Goal: Task Accomplishment & Management: Manage account settings

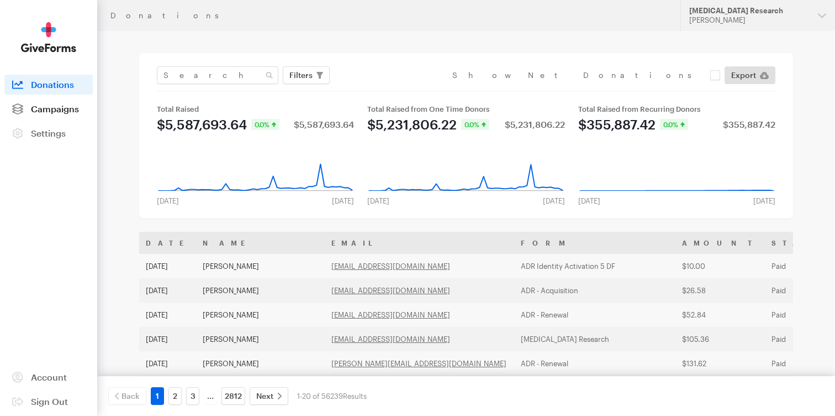
click at [40, 109] on span "Campaigns" at bounding box center [55, 108] width 48 height 10
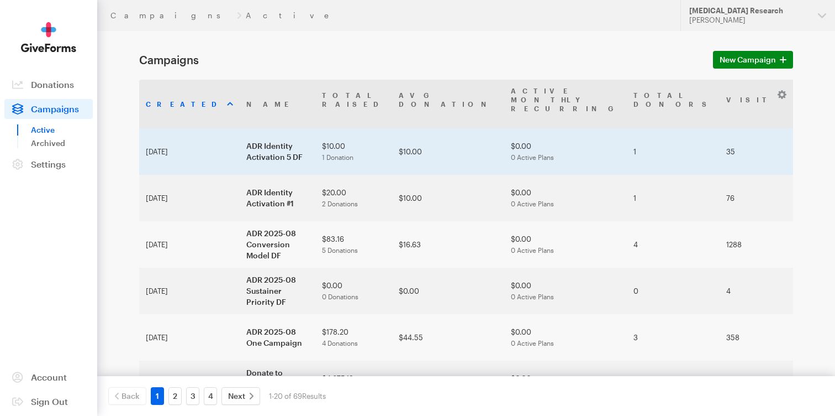
click at [240, 134] on td "ADR Identity Activation 5 DF" at bounding box center [278, 151] width 76 height 46
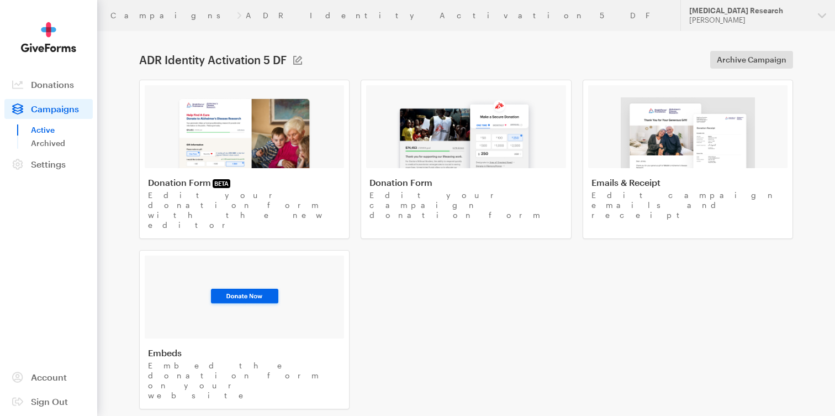
click at [239, 134] on img at bounding box center [244, 132] width 135 height 71
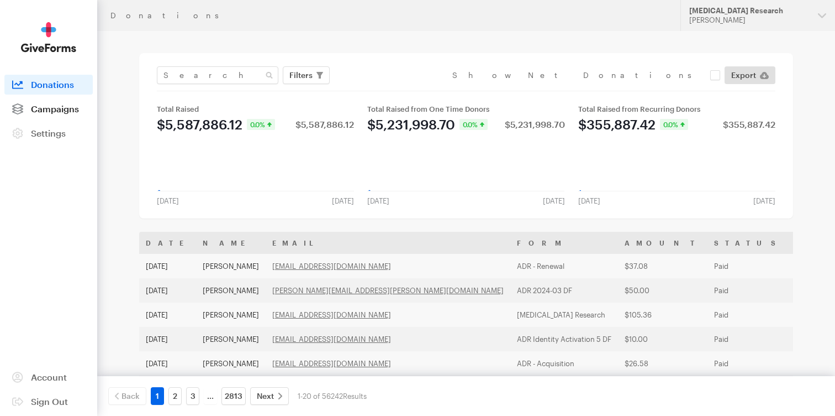
click at [70, 113] on span "Campaigns" at bounding box center [55, 108] width 48 height 10
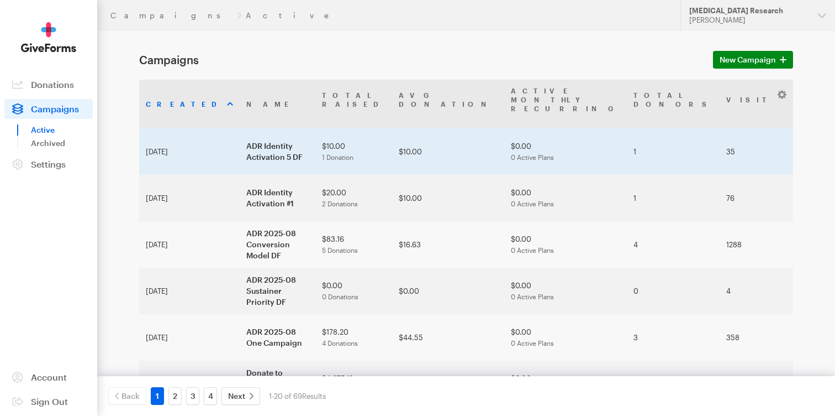
click at [511, 153] on span "0 Active Plans" at bounding box center [532, 157] width 43 height 8
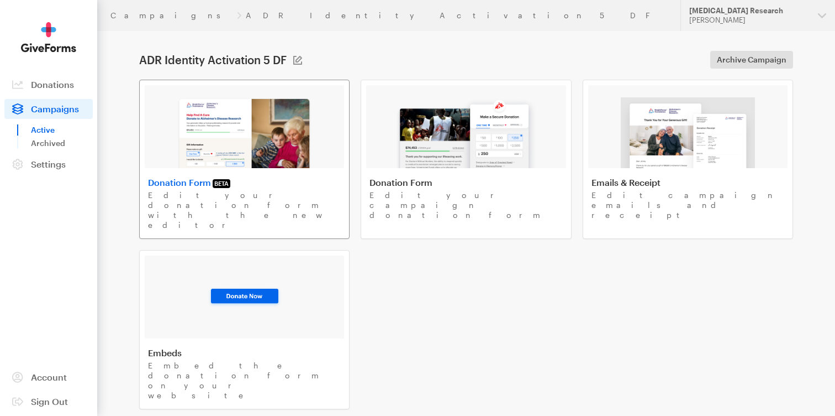
click at [250, 159] on img at bounding box center [244, 132] width 135 height 71
click at [415, 171] on link "Donation Form Edit your campaign donation form" at bounding box center [466, 159] width 211 height 159
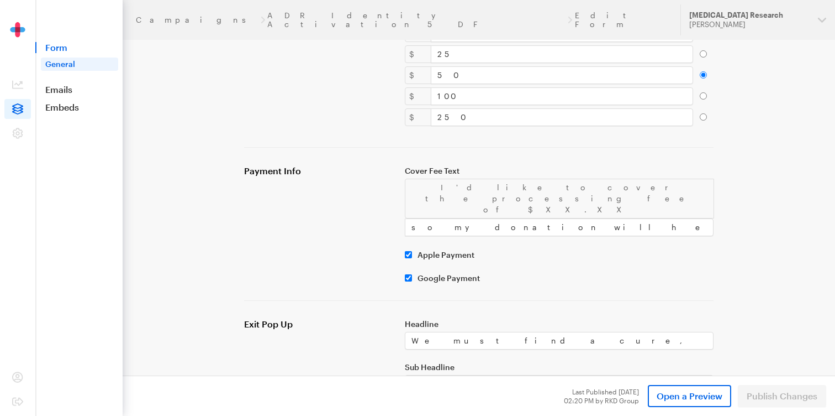
scroll to position [598, 0]
